Goal: Subscribe to service/newsletter

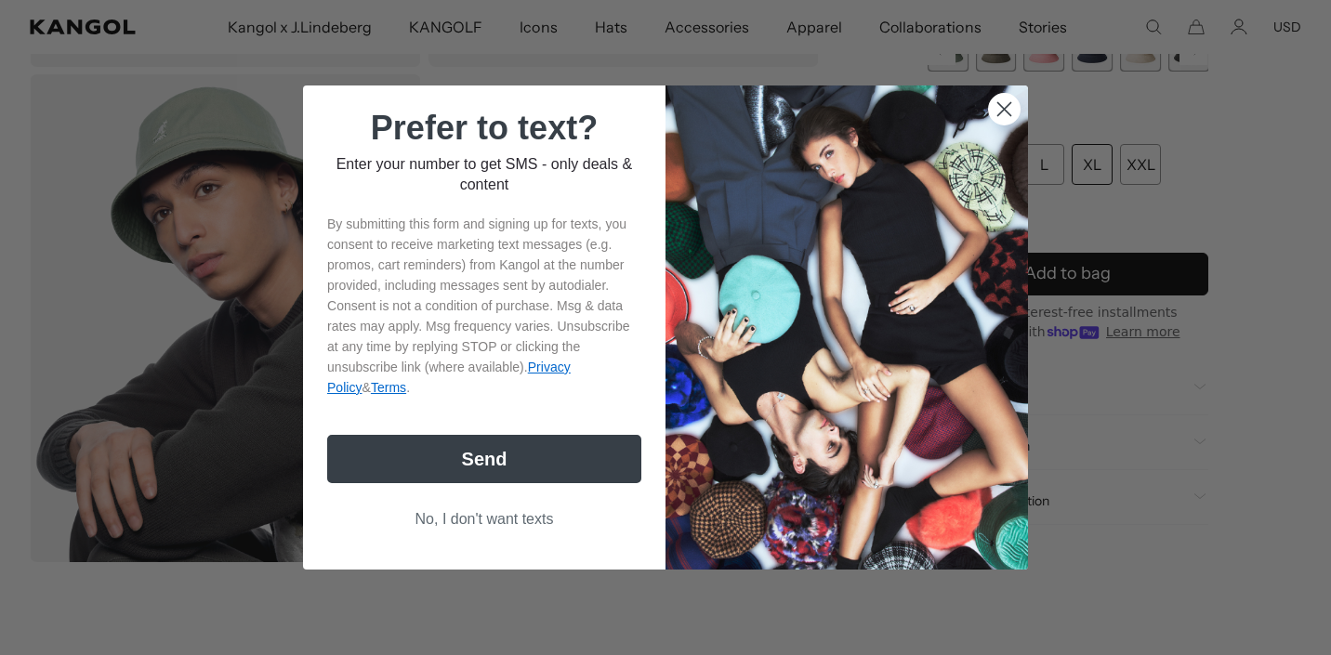
scroll to position [558, 0]
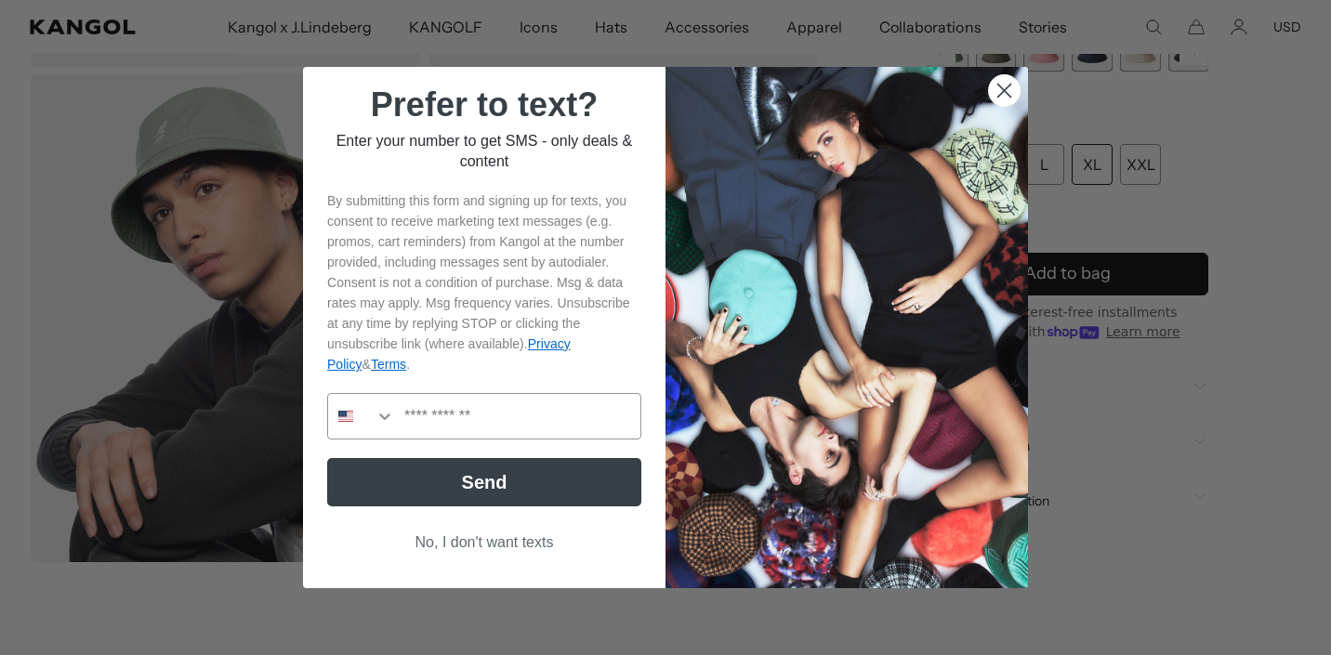
click at [996, 94] on circle "Close dialog" at bounding box center [1004, 90] width 31 height 31
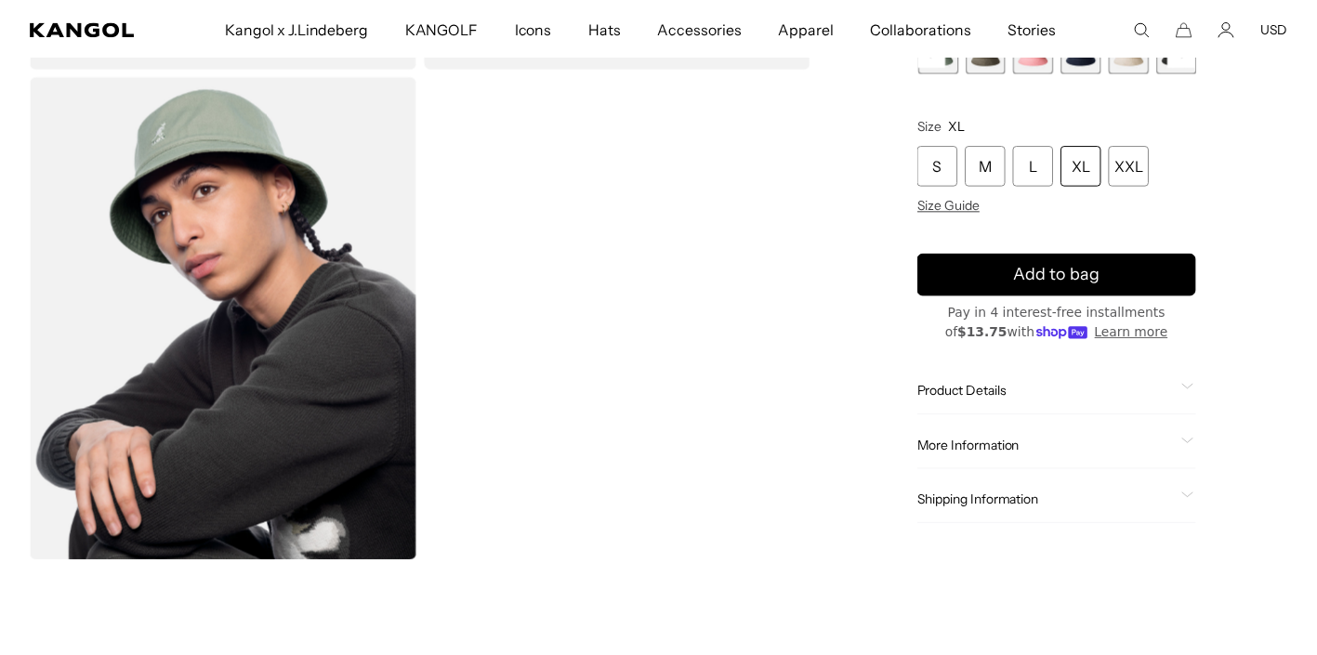
scroll to position [0, 0]
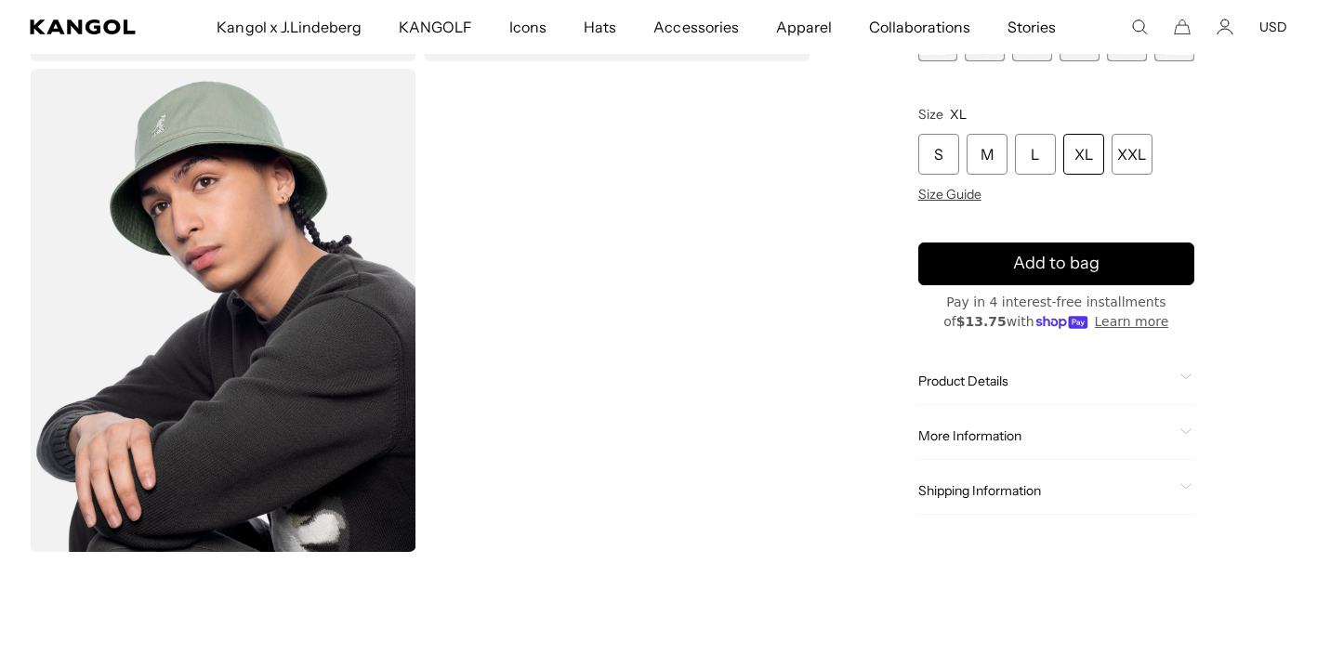
click at [616, 236] on div "Gallery Viewer" at bounding box center [420, 65] width 781 height 974
click at [1315, 254] on div "Loading... Home / All Products / Washed Bucket Hat Washed Bucket Hat Regular pr…" at bounding box center [658, 65] width 1317 height 974
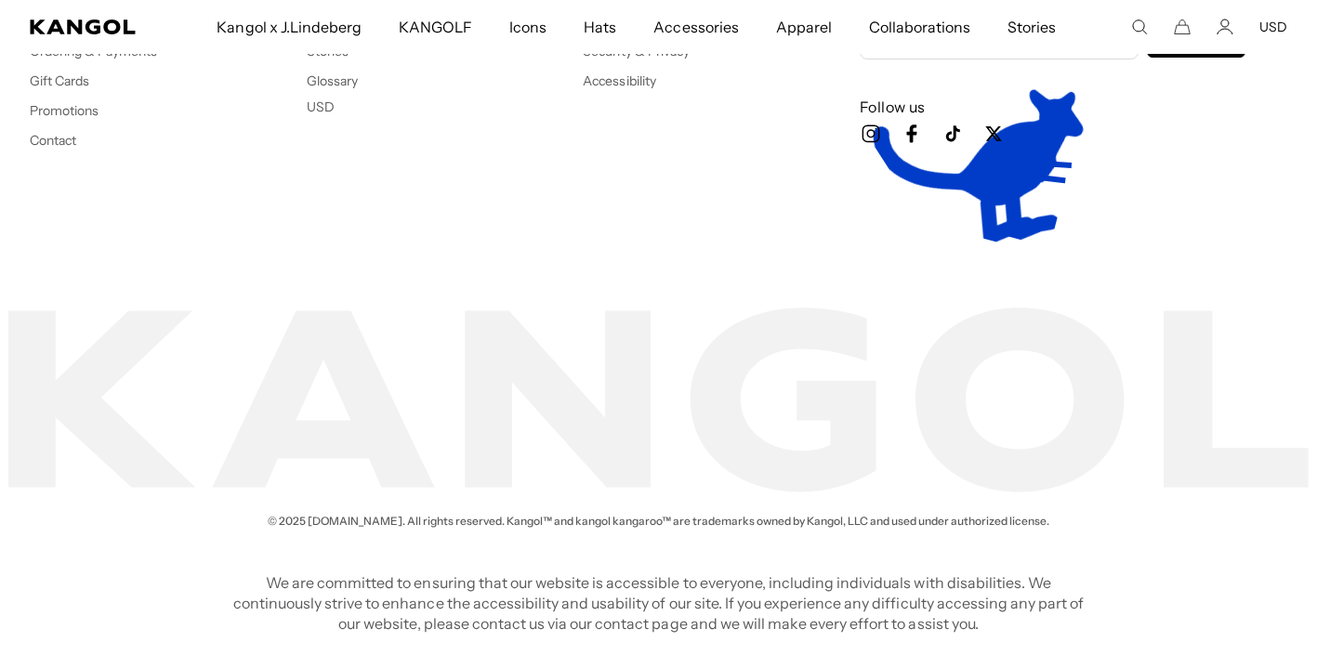
scroll to position [2390, 0]
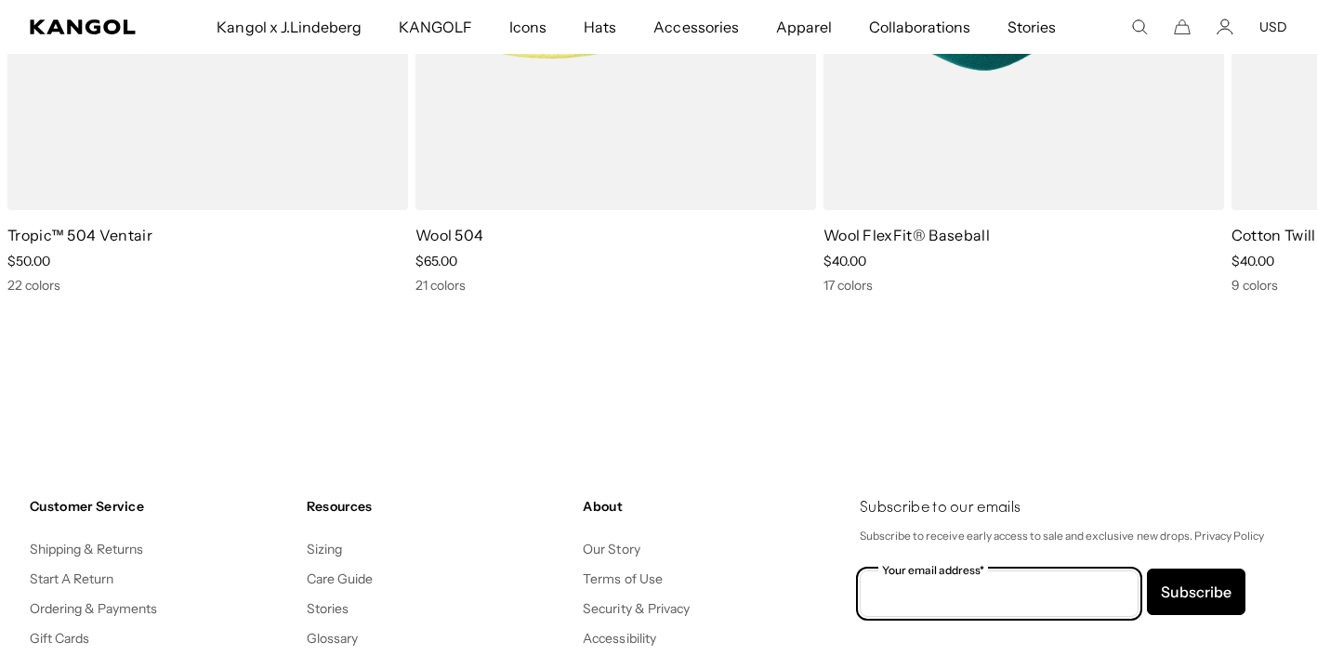
click at [954, 594] on input "Your email address*" at bounding box center [999, 594] width 279 height 46
paste input "**********"
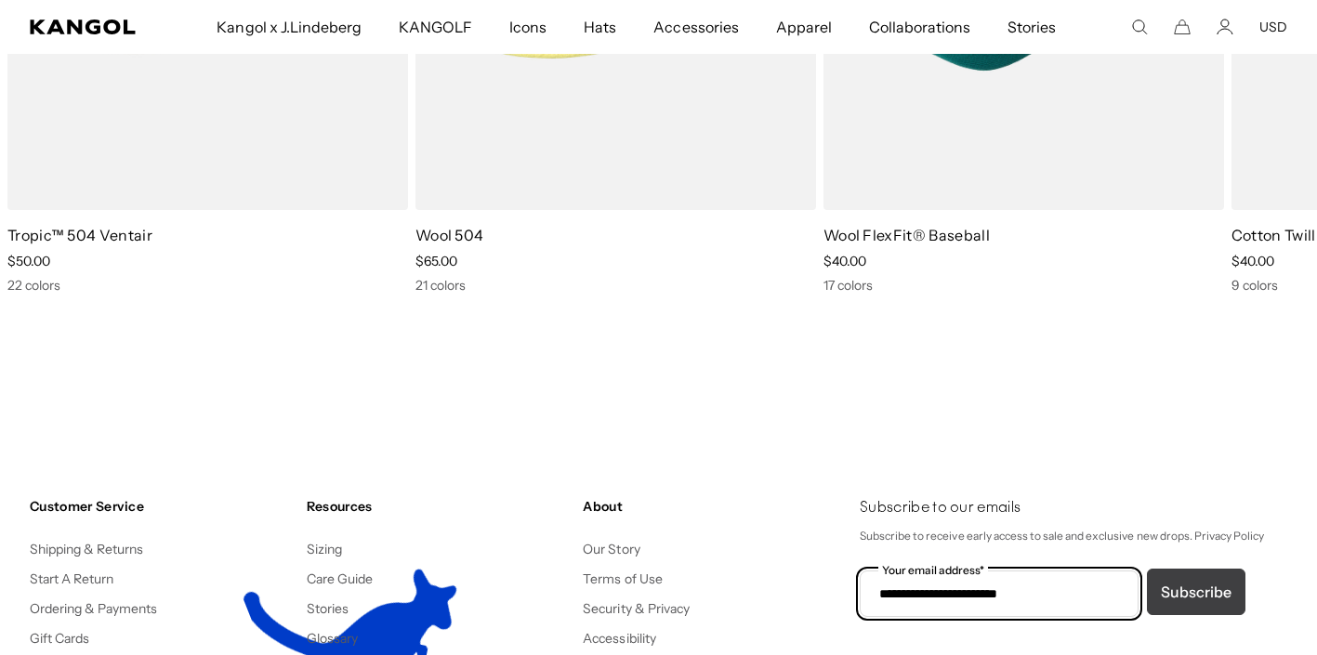
type input "**********"
click at [1192, 583] on button "Subscribe" at bounding box center [1196, 592] width 99 height 46
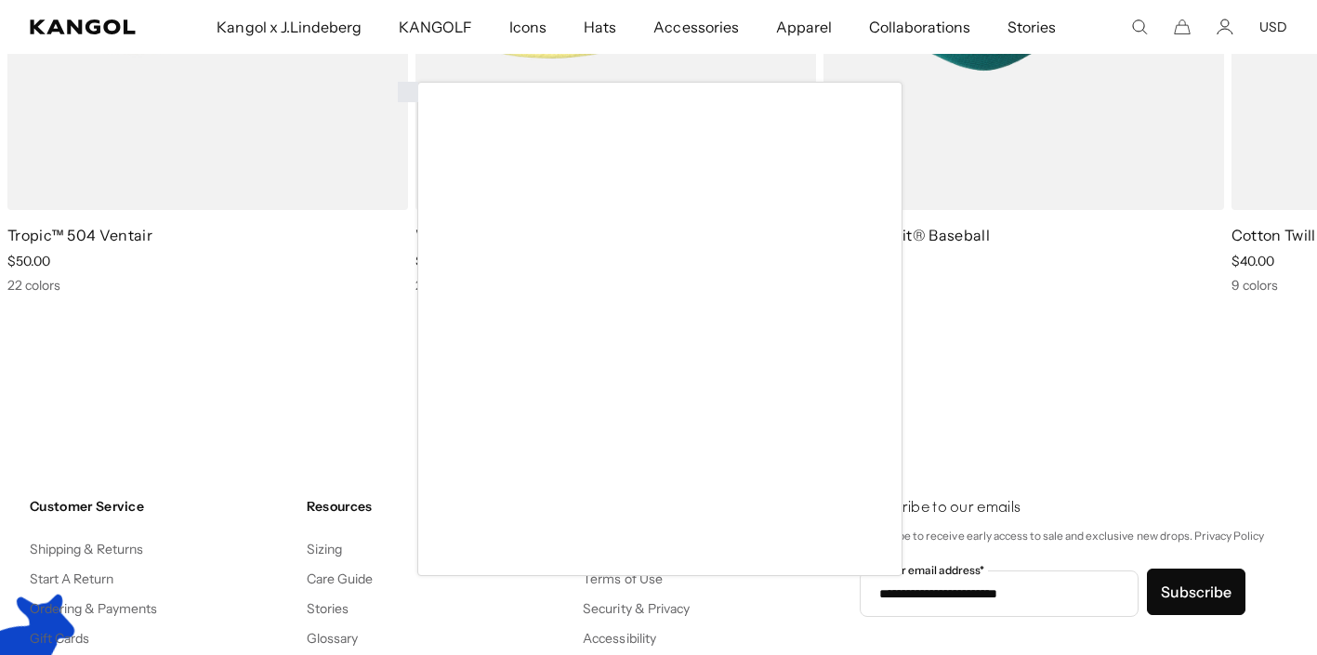
click at [1187, 585] on div at bounding box center [658, 327] width 1317 height 655
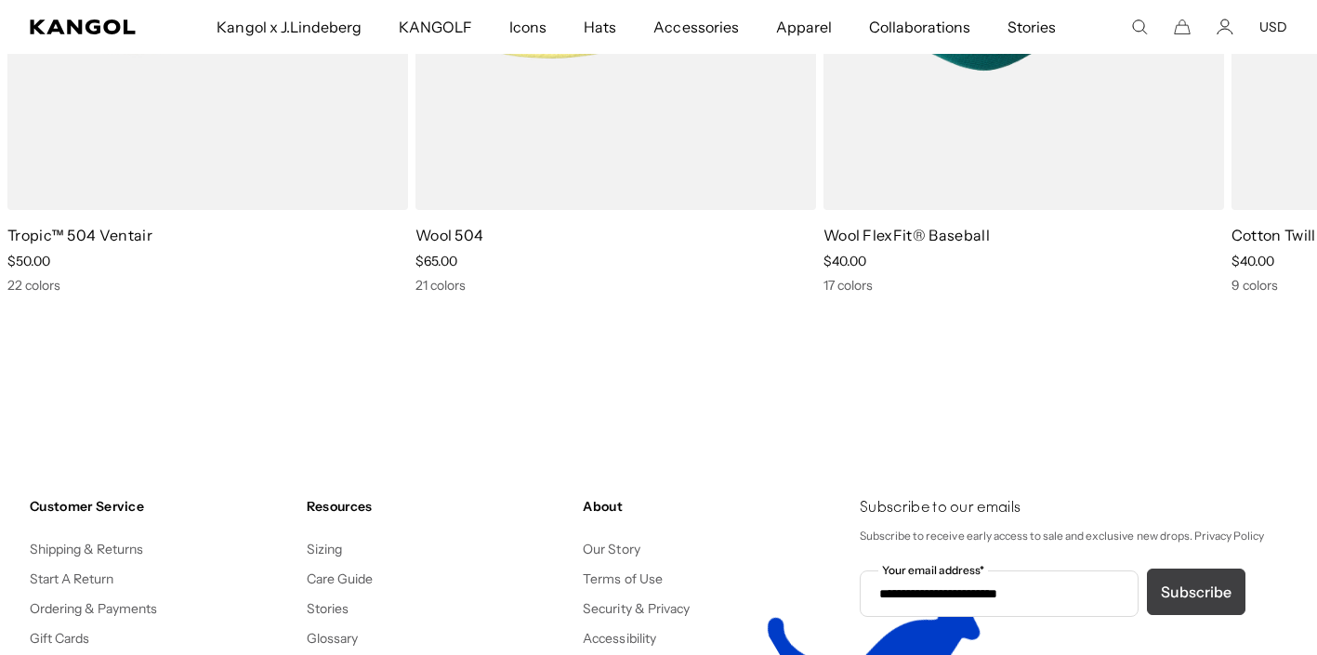
click at [1208, 597] on button "Subscribe" at bounding box center [1196, 592] width 99 height 46
